Goal: Transaction & Acquisition: Purchase product/service

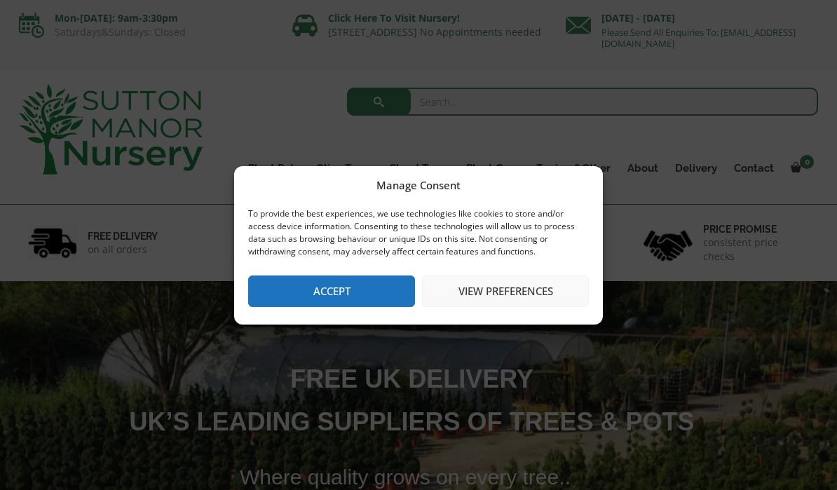
click at [495, 296] on button "View preferences" at bounding box center [505, 291] width 167 height 32
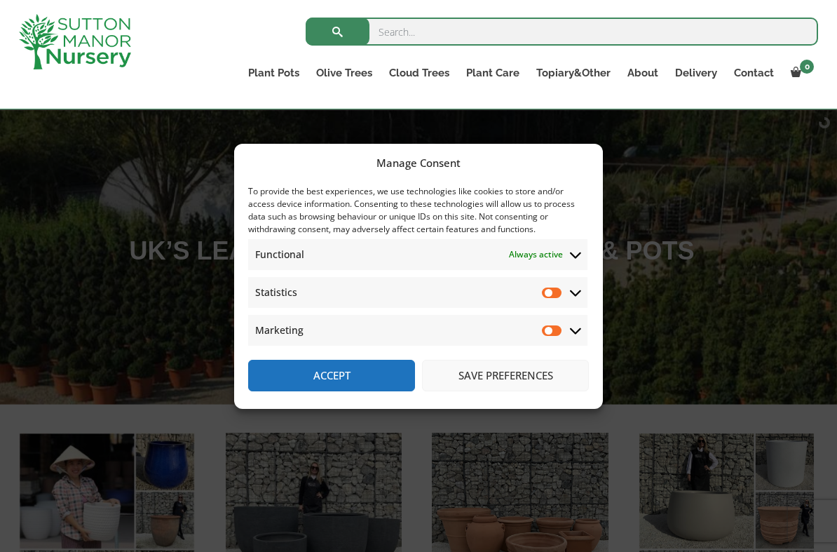
scroll to position [155, 0]
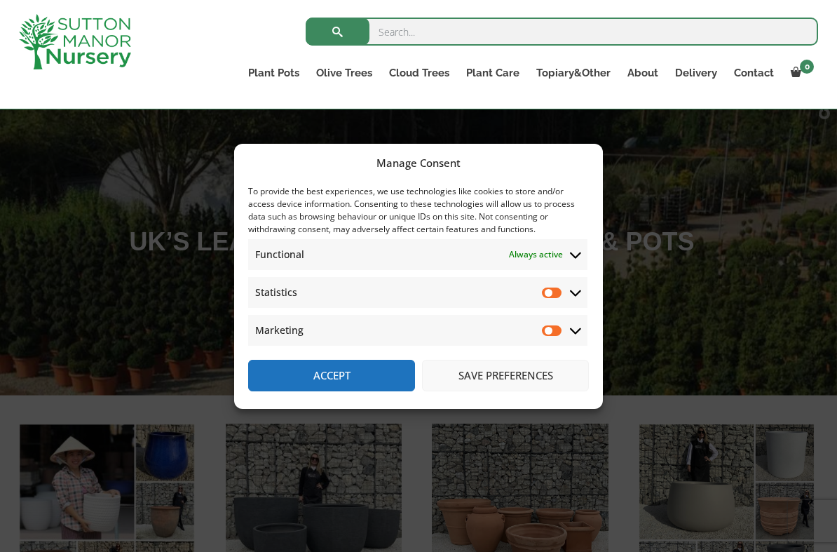
click at [549, 298] on input "Statistics" at bounding box center [552, 292] width 21 height 14
click at [559, 298] on input "Statistics" at bounding box center [552, 292] width 21 height 14
checkbox input "false"
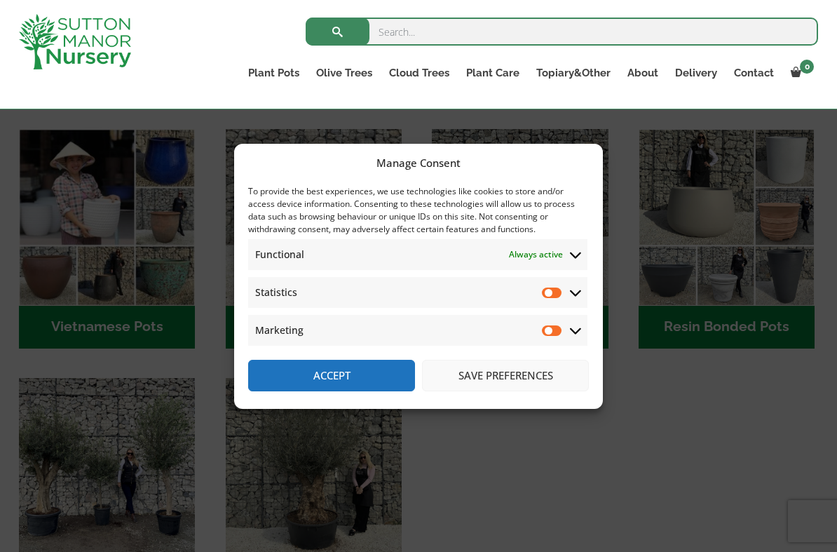
scroll to position [454, 0]
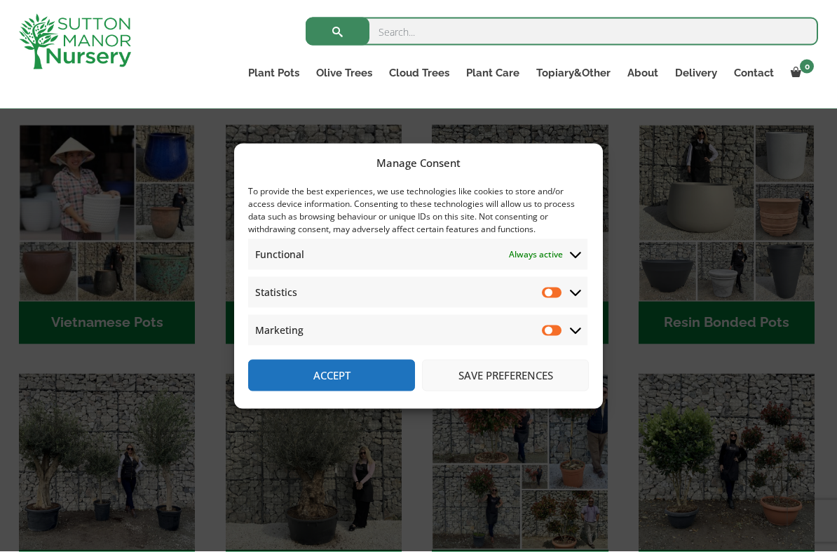
click at [491, 374] on button "Save preferences" at bounding box center [505, 376] width 167 height 32
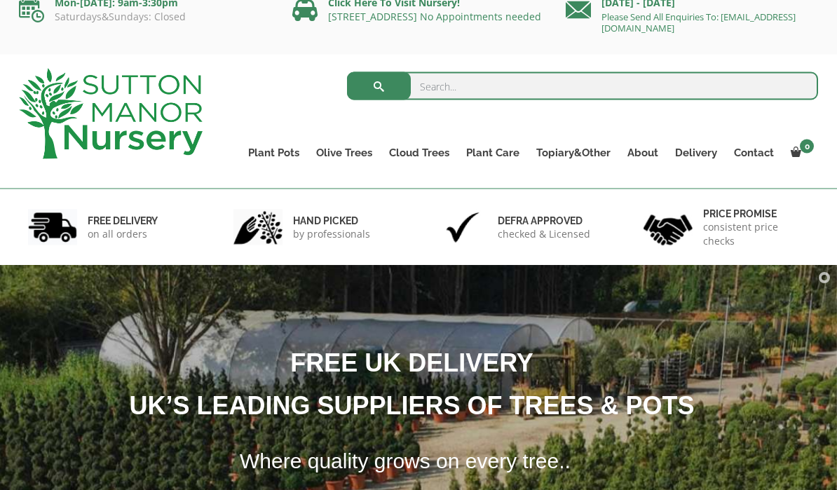
scroll to position [0, 0]
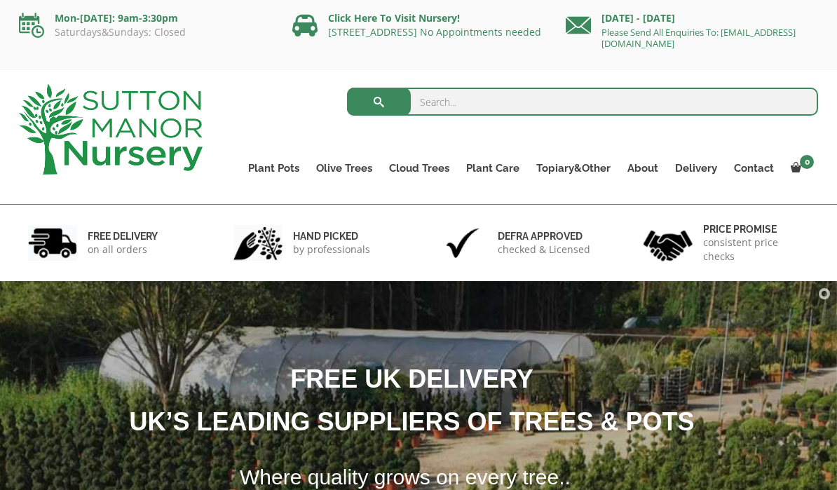
click at [275, 168] on link "Plant Pots" at bounding box center [274, 168] width 68 height 20
click at [0, 0] on link "Squares And Troughs" at bounding box center [0, 0] width 0 height 0
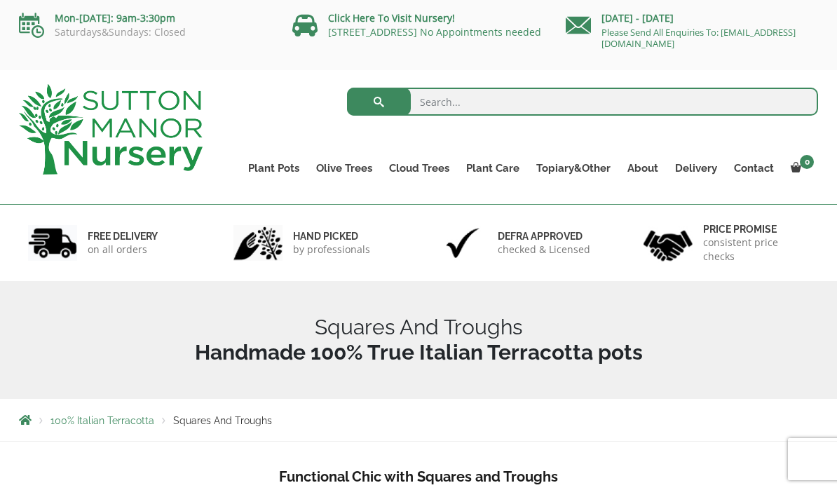
click at [0, 0] on link "Vietnamese Pots" at bounding box center [0, 0] width 0 height 0
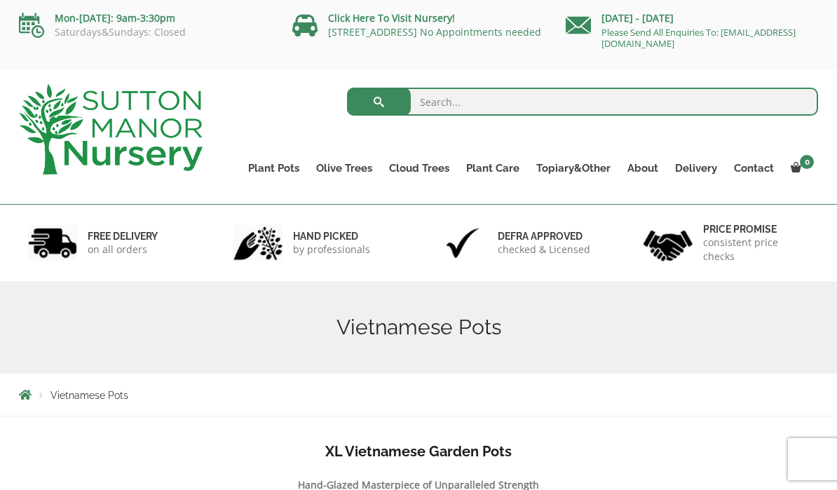
click at [28, 398] on span "Breadcrumbs" at bounding box center [25, 394] width 13 height 11
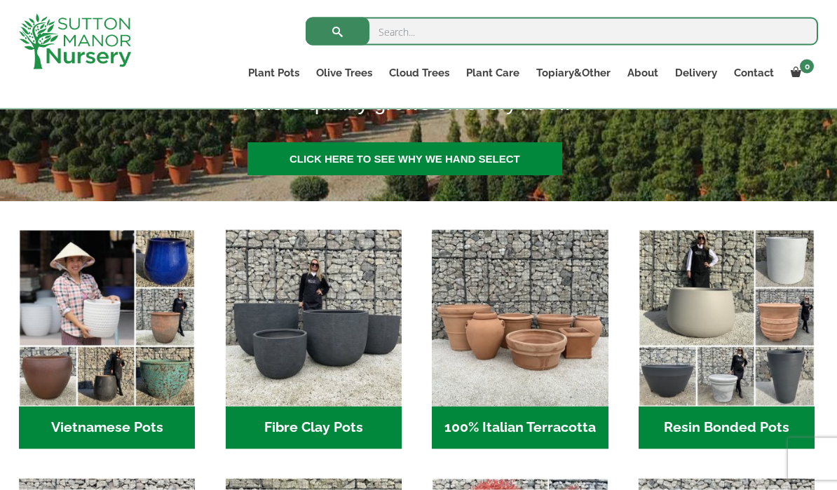
scroll to position [346, 0]
